Goal: Task Accomplishment & Management: Manage account settings

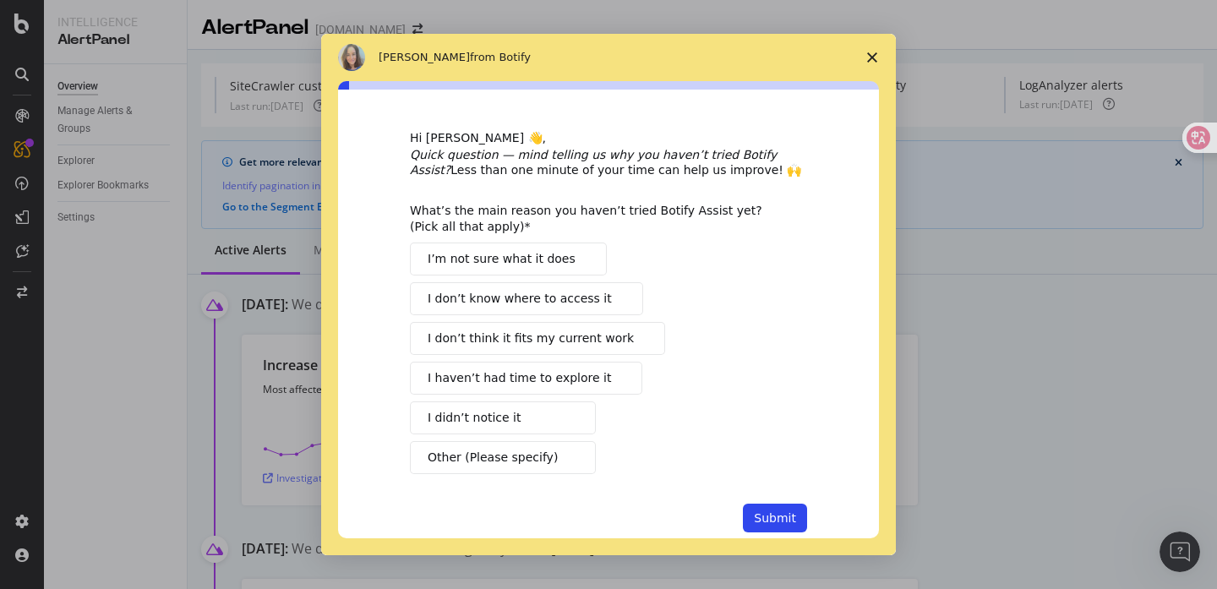
click at [680, 275] on div "I’m not sure what it does I don’t know where to access it I don’t think it fits…" at bounding box center [608, 359] width 397 height 232
click at [878, 54] on span "Close survey" at bounding box center [872, 57] width 47 height 47
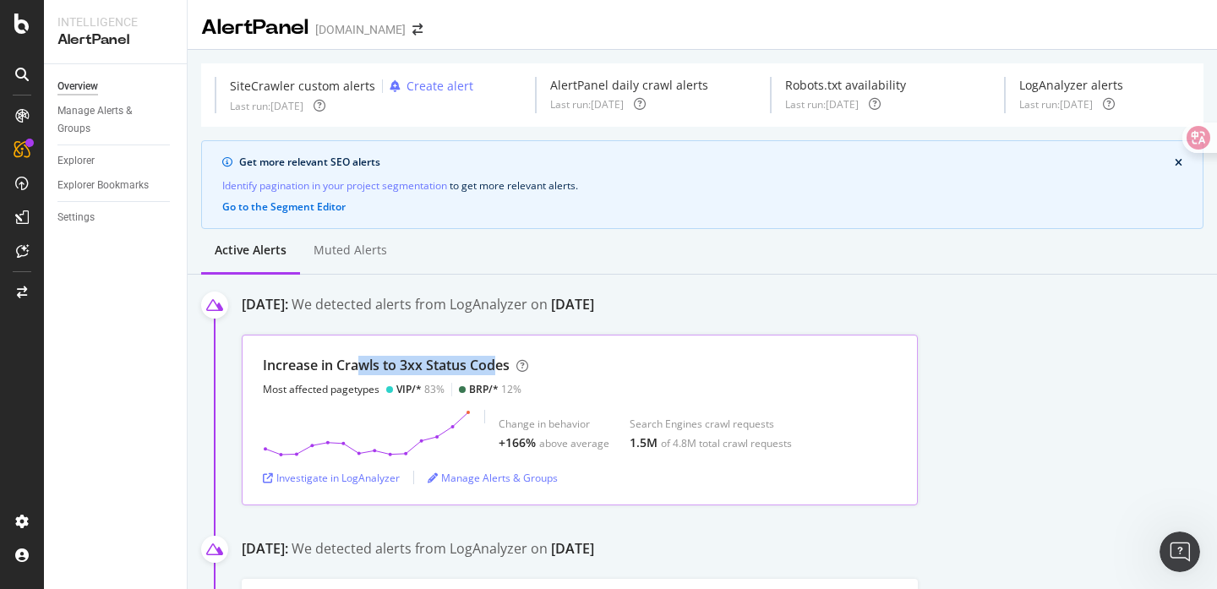
drag, startPoint x: 365, startPoint y: 367, endPoint x: 520, endPoint y: 367, distance: 154.7
click at [510, 367] on div "Increase in Crawls to 3xx Status Codes" at bounding box center [386, 365] width 247 height 19
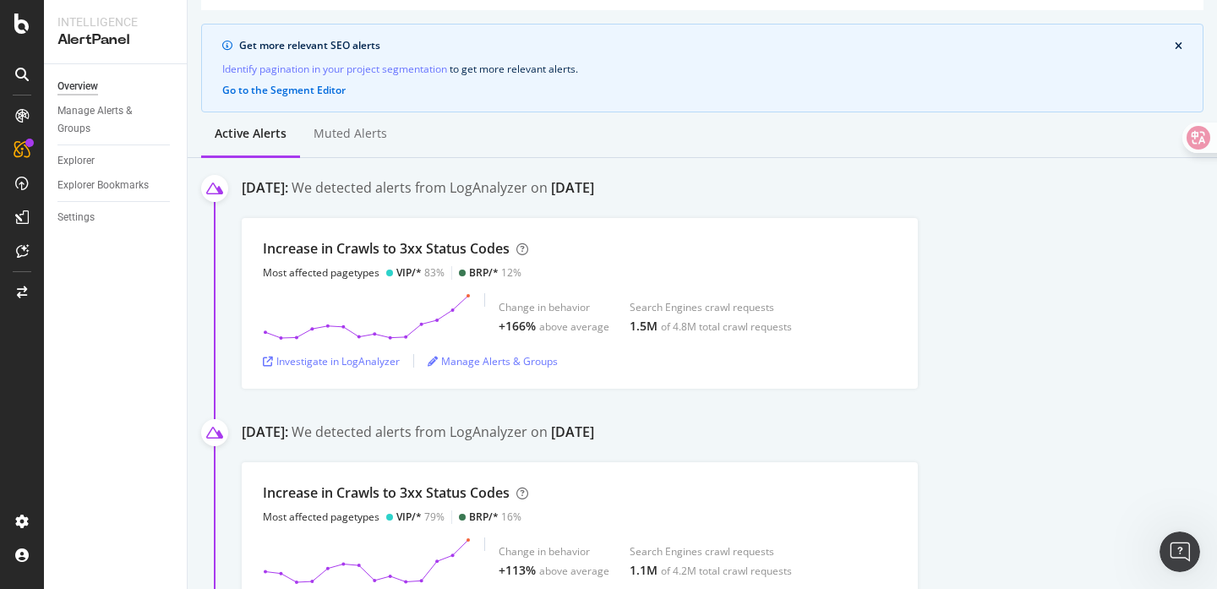
click at [966, 555] on div "Increase in Crawls to 3xx Status Codes Most affected pagetypes VIP/* 79% BRP/* …" at bounding box center [730, 547] width 976 height 171
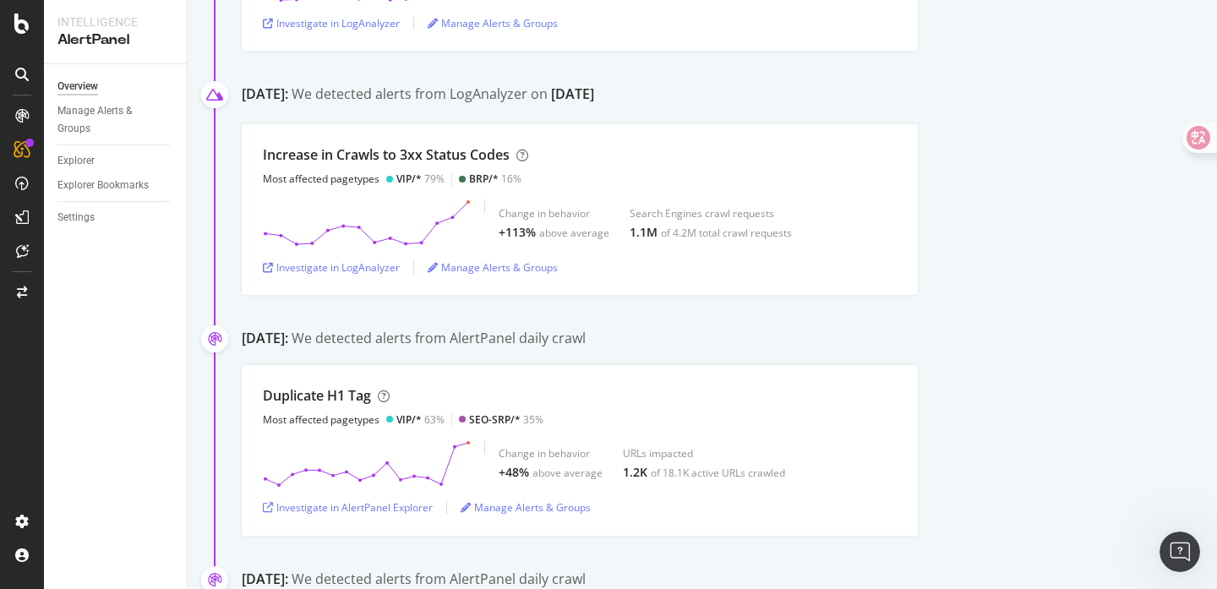
scroll to position [457, 0]
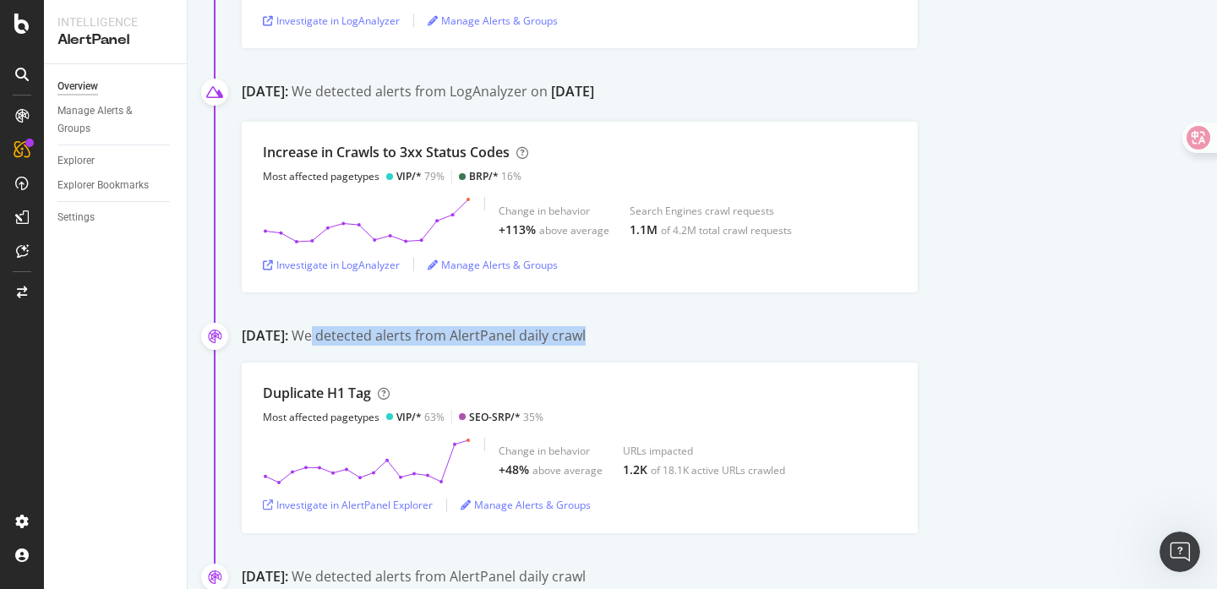
drag, startPoint x: 384, startPoint y: 336, endPoint x: 686, endPoint y: 343, distance: 302.7
click at [686, 343] on div "August 3rd 2025: We detected alerts from AlertPanel daily crawl" at bounding box center [730, 337] width 976 height 23
click at [986, 372] on div "Duplicate H1 Tag Most affected pagetypes VIP/* 63% SEO-SRP/* 35% Change in beha…" at bounding box center [730, 448] width 976 height 171
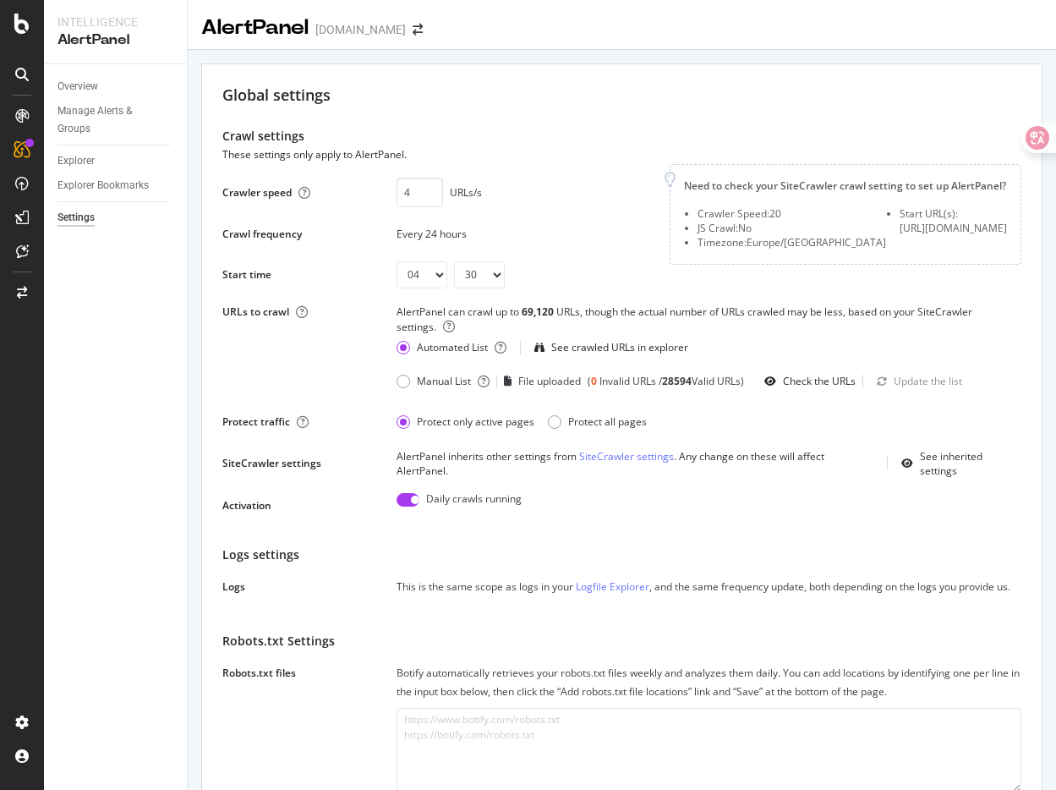
select select "04"
select select "30"
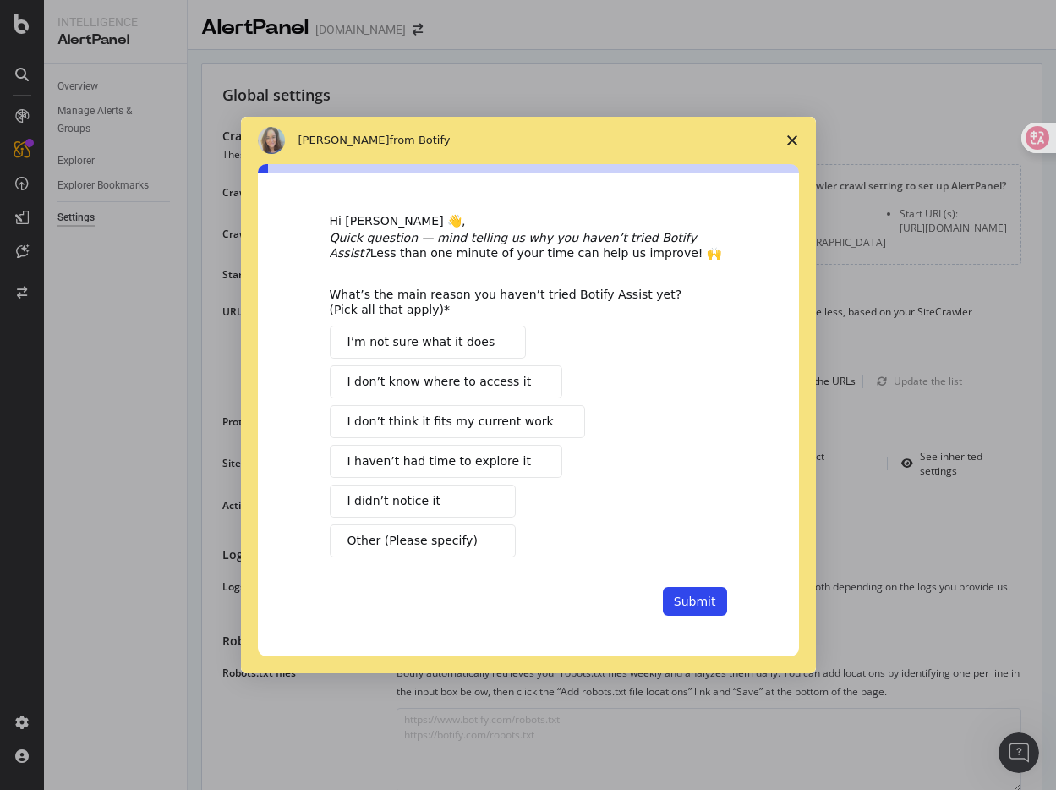
click at [790, 142] on icon "Close survey" at bounding box center [792, 140] width 10 height 10
